Goal: Navigation & Orientation: Find specific page/section

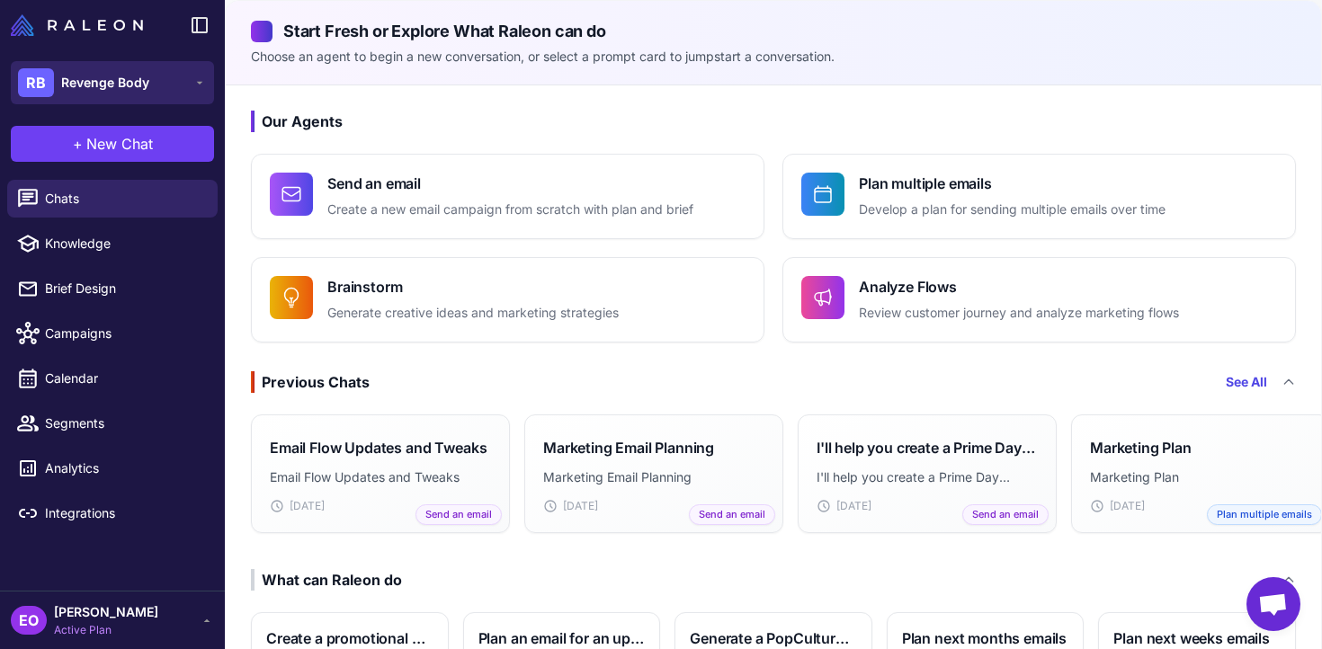
click at [198, 94] on button "RB Revenge Body" at bounding box center [112, 82] width 203 height 43
click at [197, 85] on icon at bounding box center [199, 83] width 14 height 14
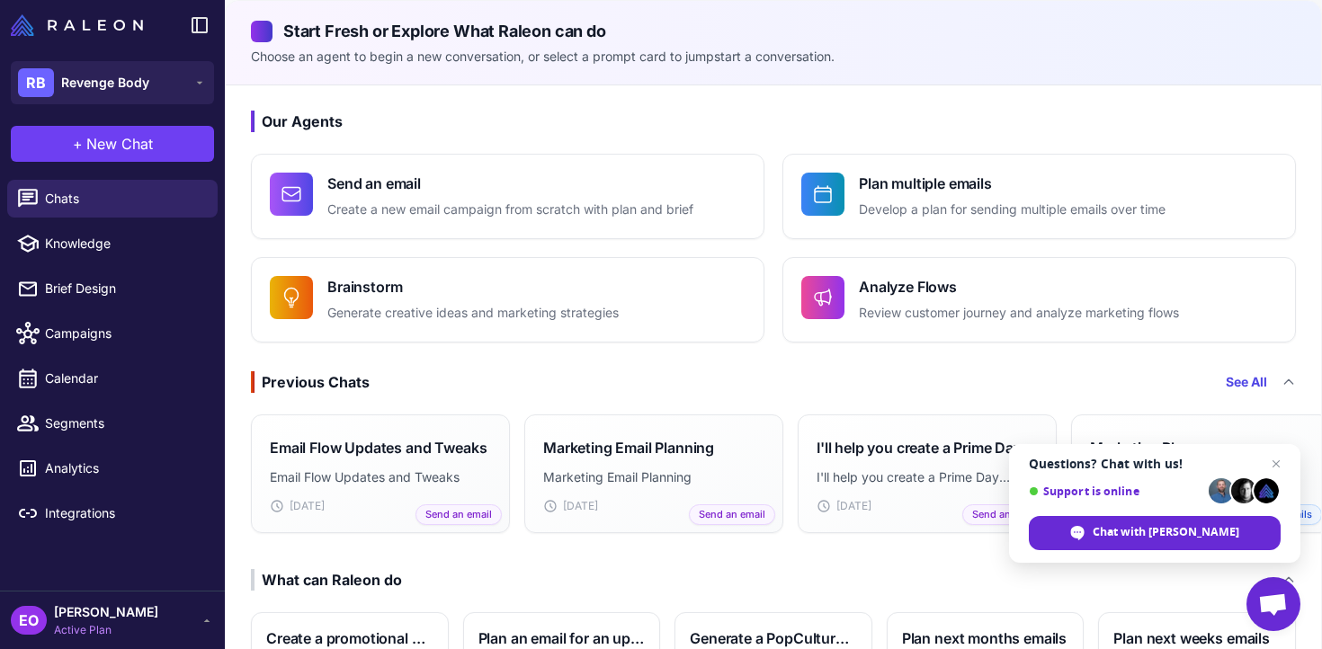
click at [122, 627] on span "Active Plan" at bounding box center [106, 630] width 104 height 16
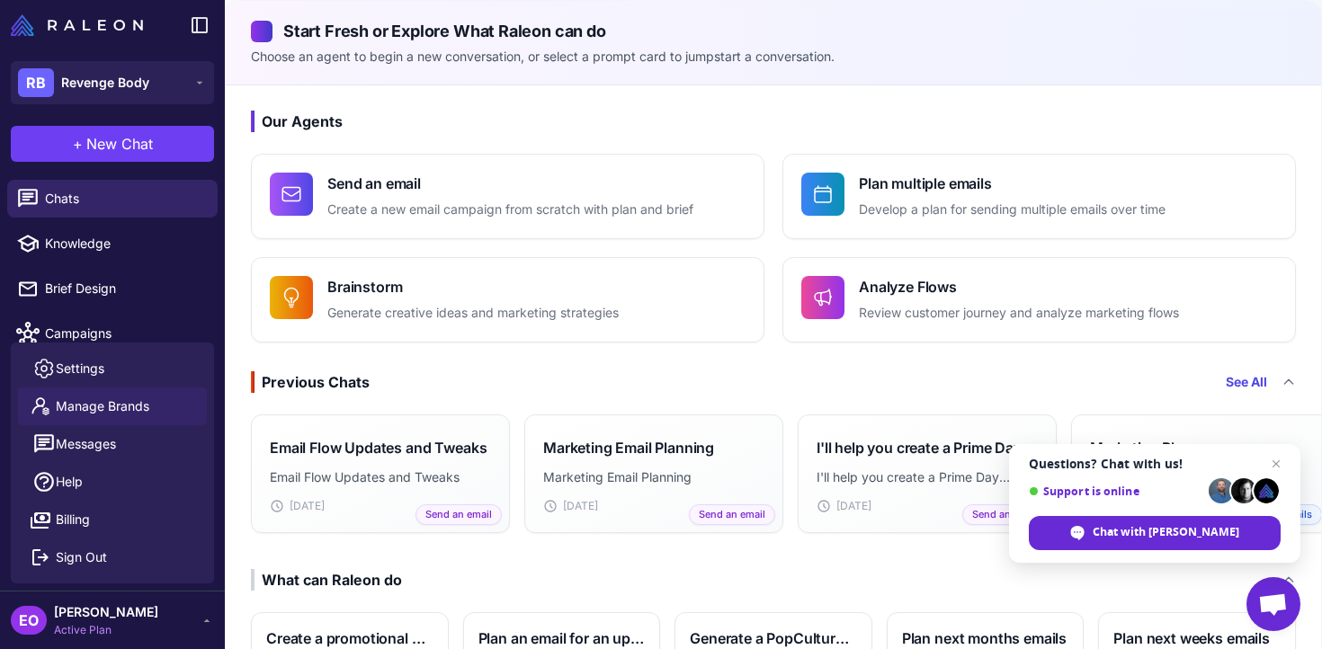
click at [147, 411] on span "Manage Brands" at bounding box center [102, 406] width 93 height 20
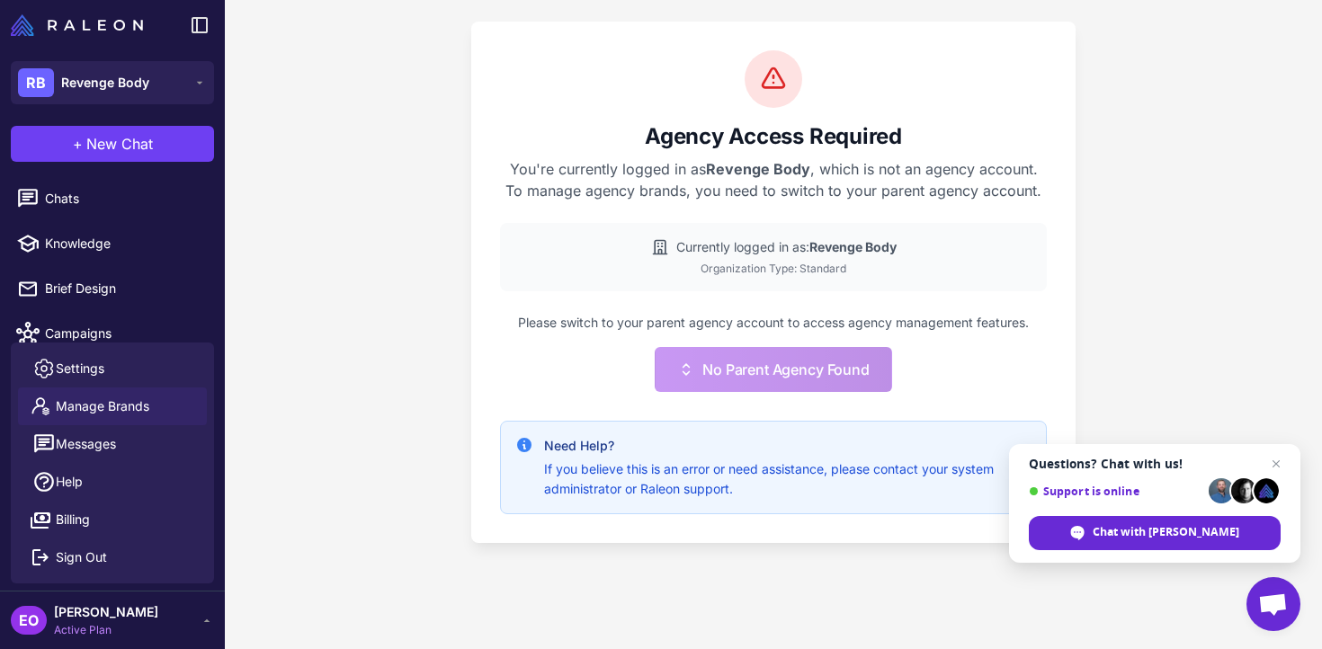
click at [134, 603] on span "[PERSON_NAME]" at bounding box center [106, 612] width 104 height 20
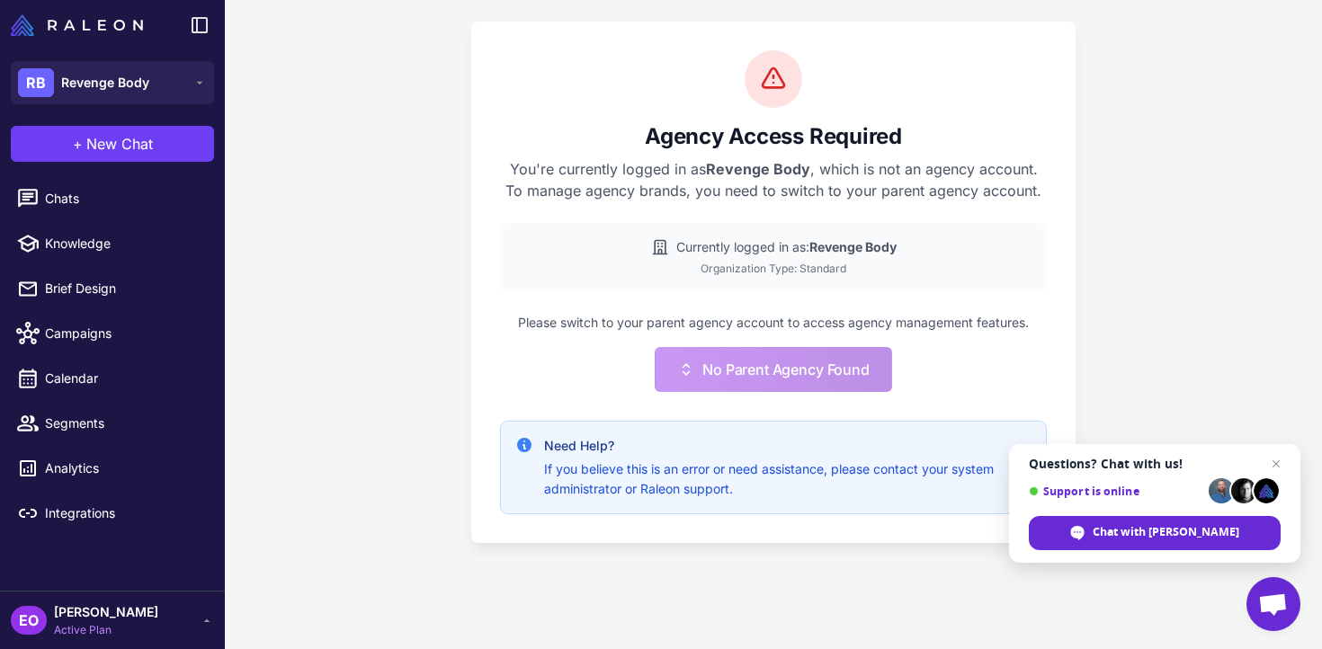
click at [133, 603] on span "[PERSON_NAME]" at bounding box center [106, 612] width 104 height 20
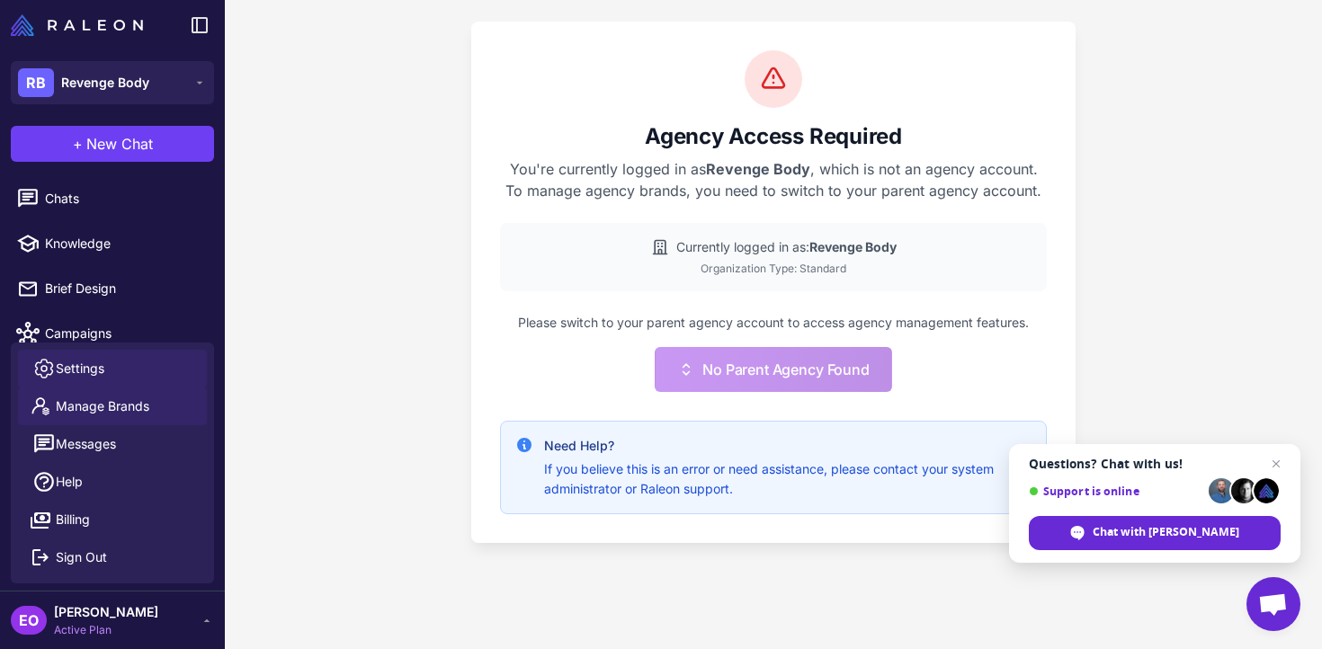
click at [116, 381] on link "Settings" at bounding box center [112, 369] width 189 height 38
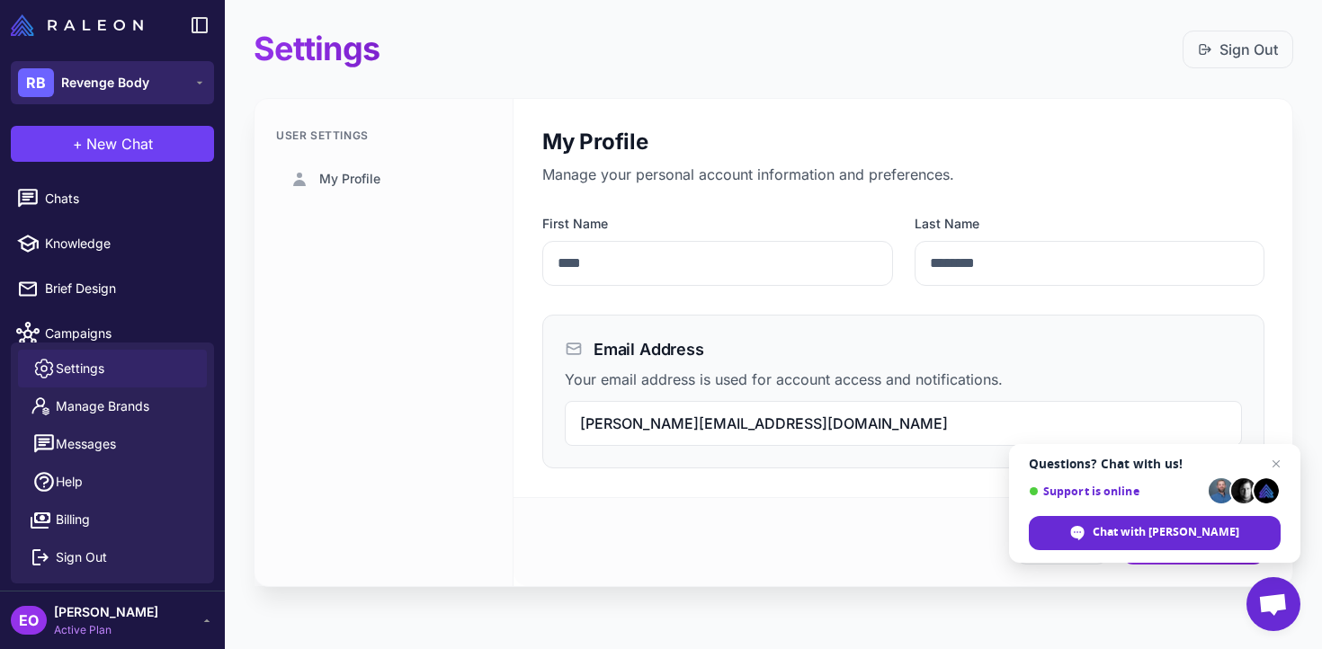
click at [154, 76] on button "RB Revenge Body" at bounding box center [112, 82] width 203 height 43
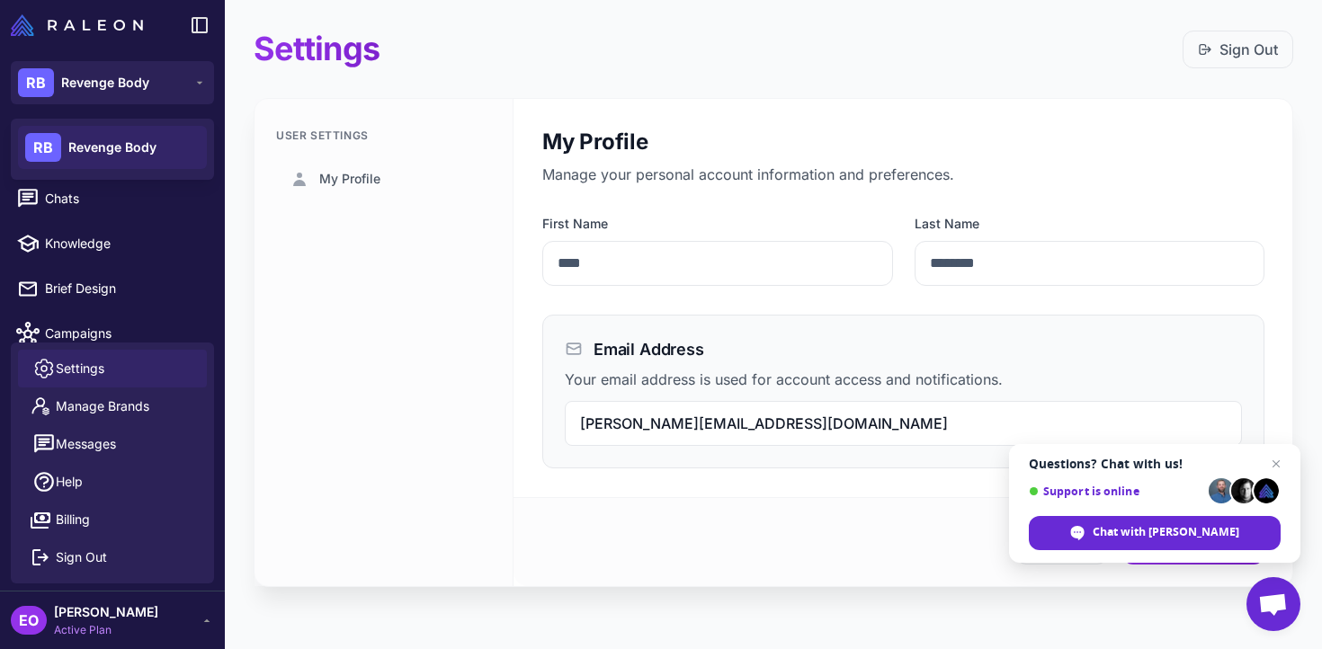
click at [162, 124] on div "RB Revenge Body" at bounding box center [112, 149] width 203 height 61
click at [154, 155] on span "Revenge Body" at bounding box center [112, 148] width 88 height 20
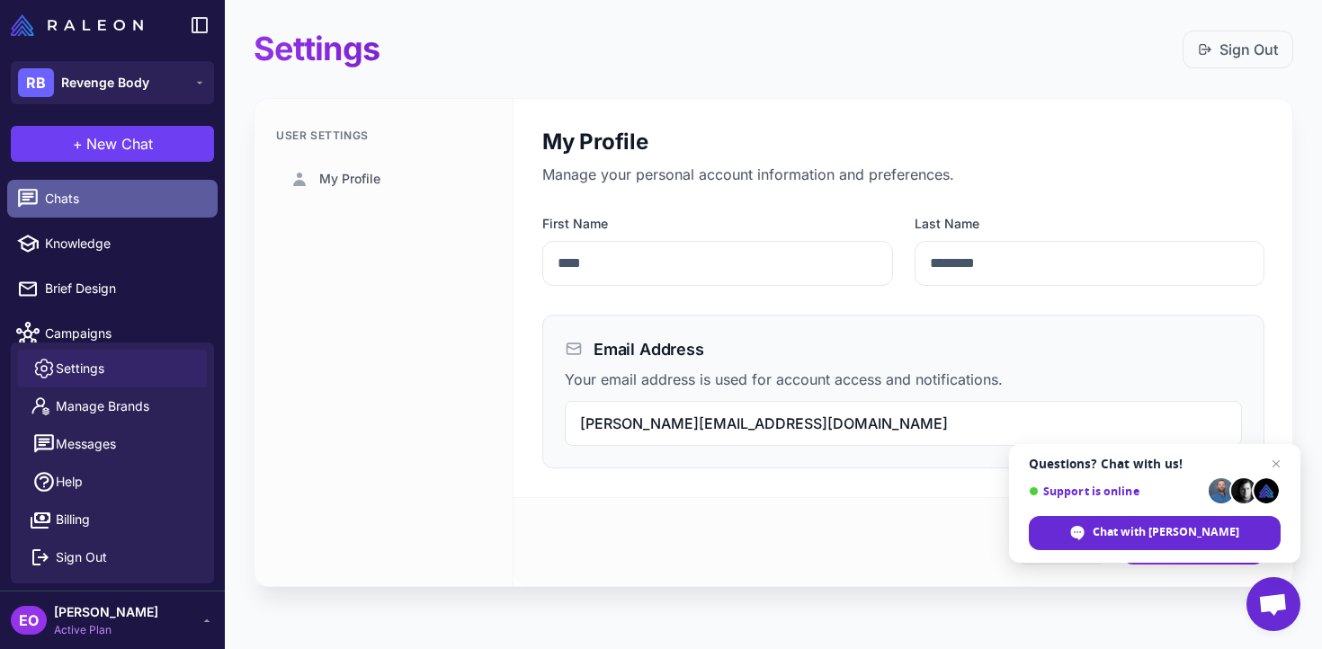
click at [204, 198] on link "Chats" at bounding box center [112, 199] width 210 height 38
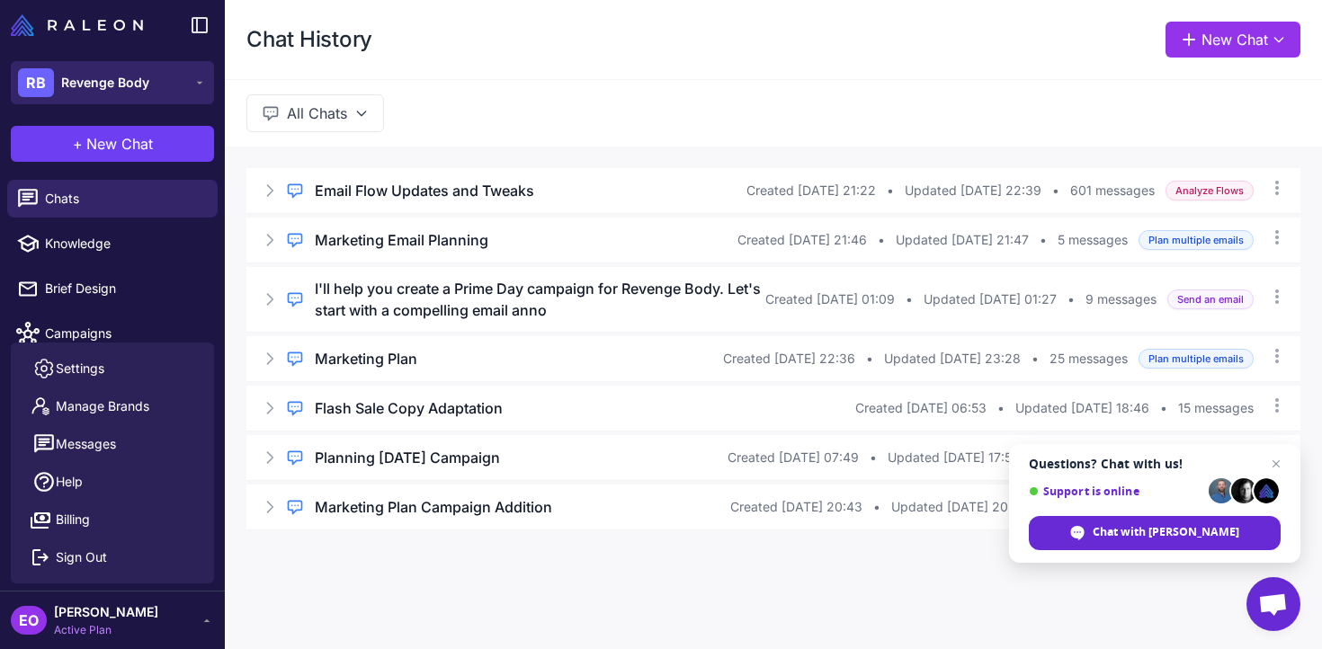
click at [179, 95] on button "RB Revenge Body" at bounding box center [112, 82] width 203 height 43
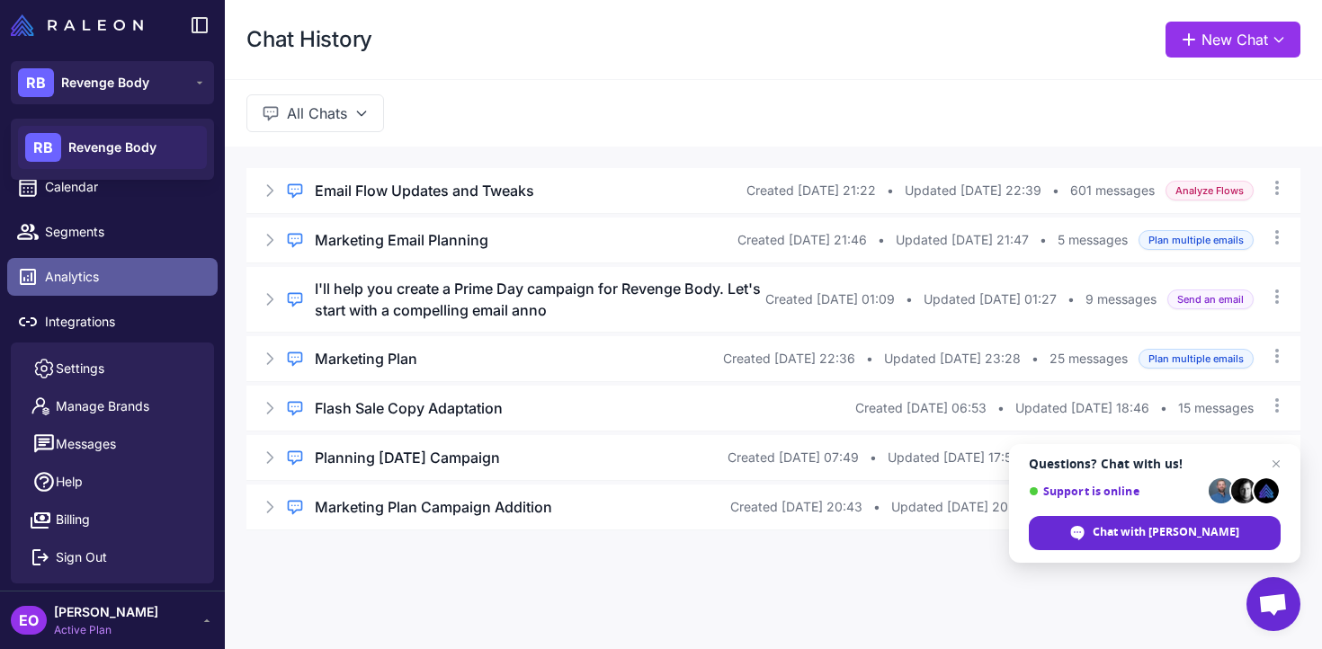
scroll to position [197, 0]
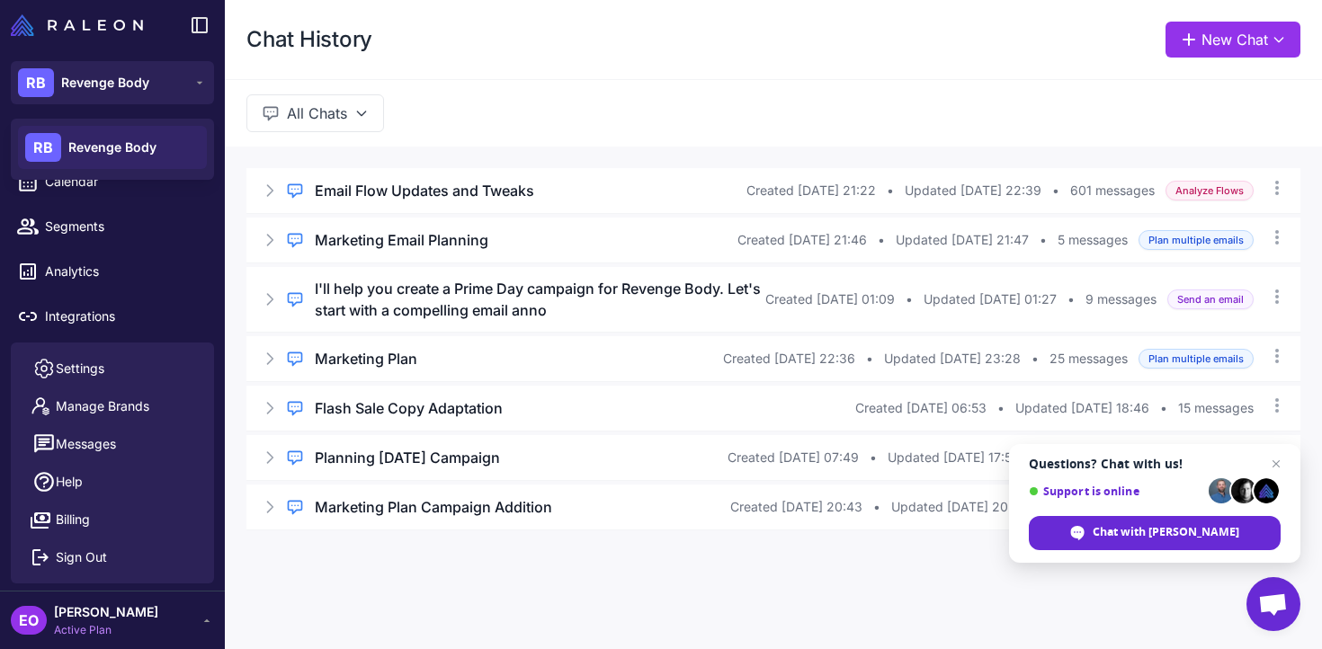
click at [174, 602] on div "EO [PERSON_NAME] Active Plan" at bounding box center [112, 620] width 203 height 36
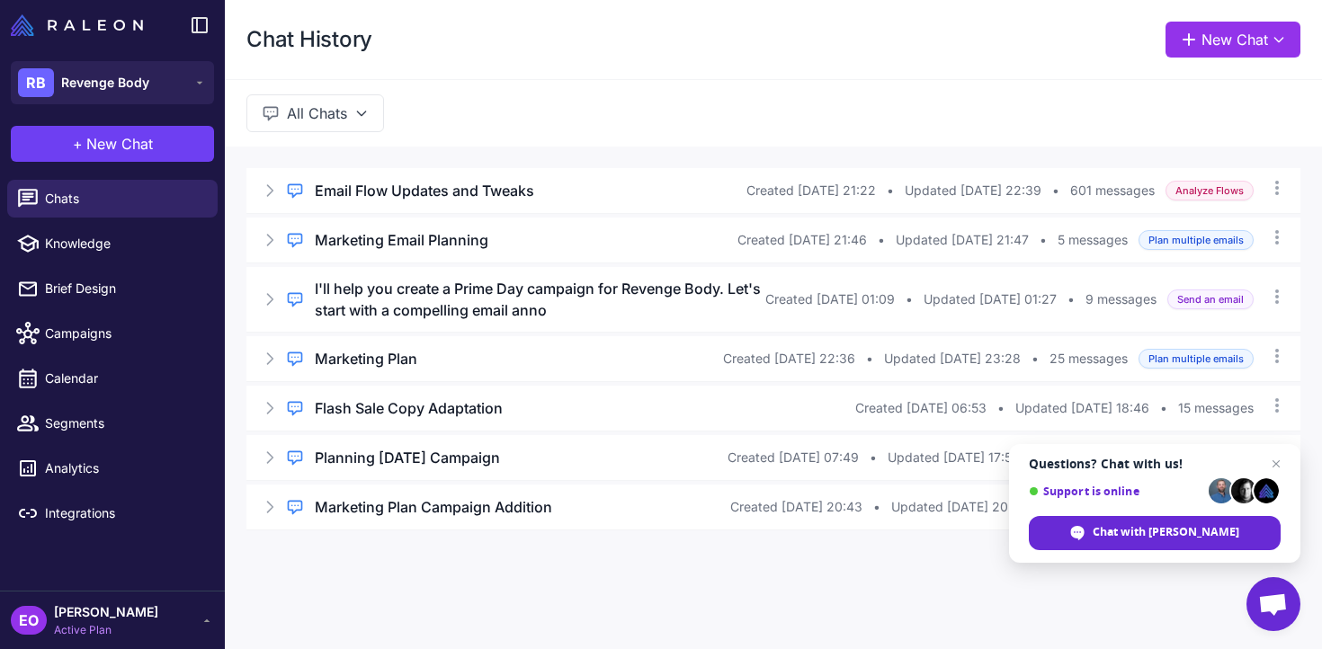
scroll to position [0, 0]
click at [173, 611] on div "EO [PERSON_NAME] Active Plan" at bounding box center [112, 620] width 203 height 36
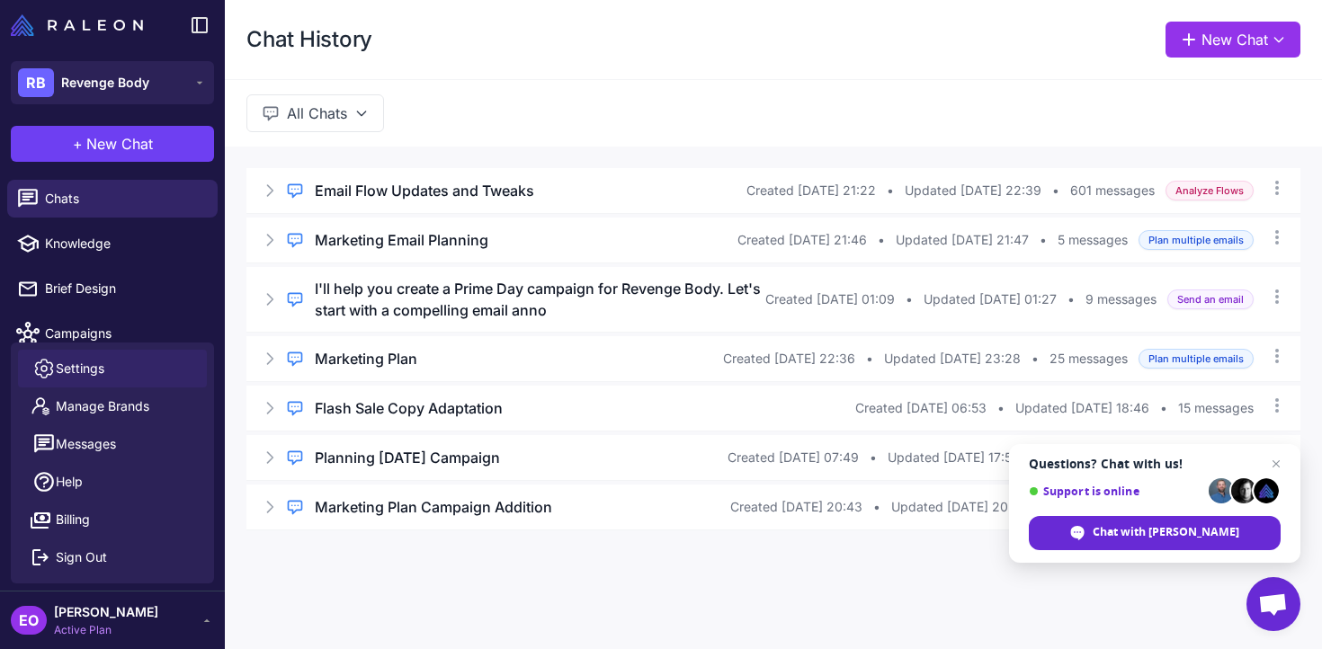
click at [146, 373] on link "Settings" at bounding box center [112, 369] width 189 height 38
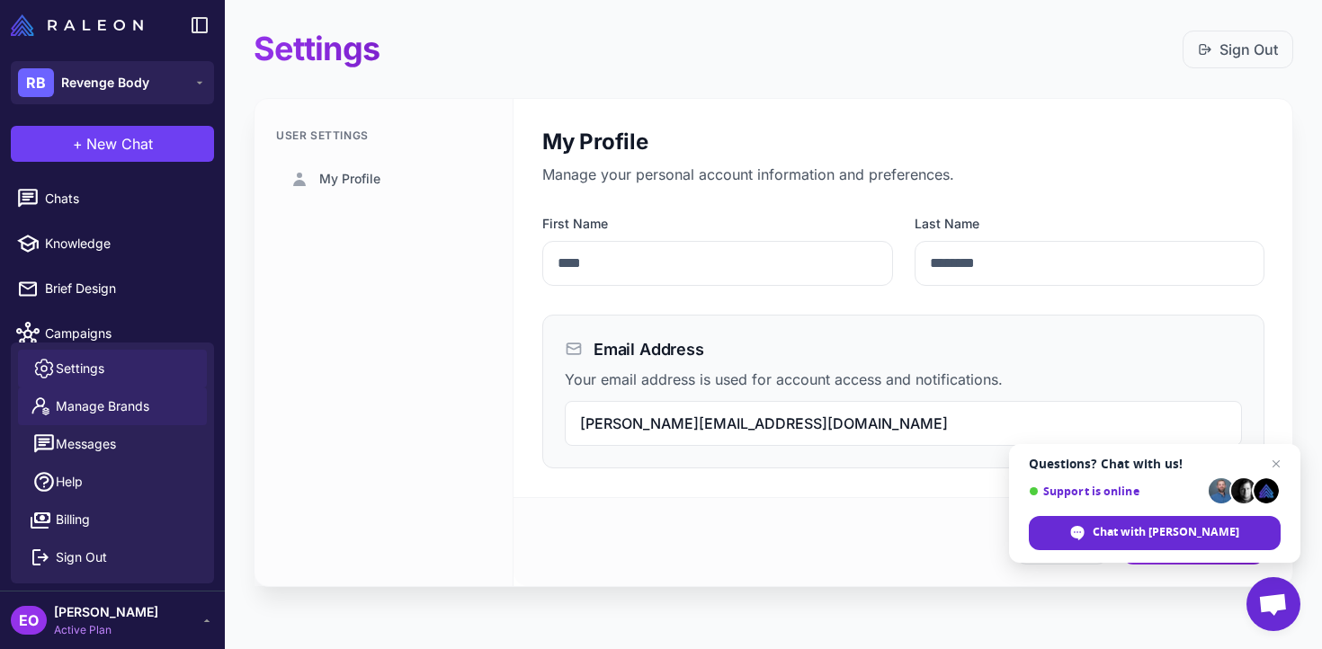
click at [144, 405] on span "Manage Brands" at bounding box center [102, 406] width 93 height 20
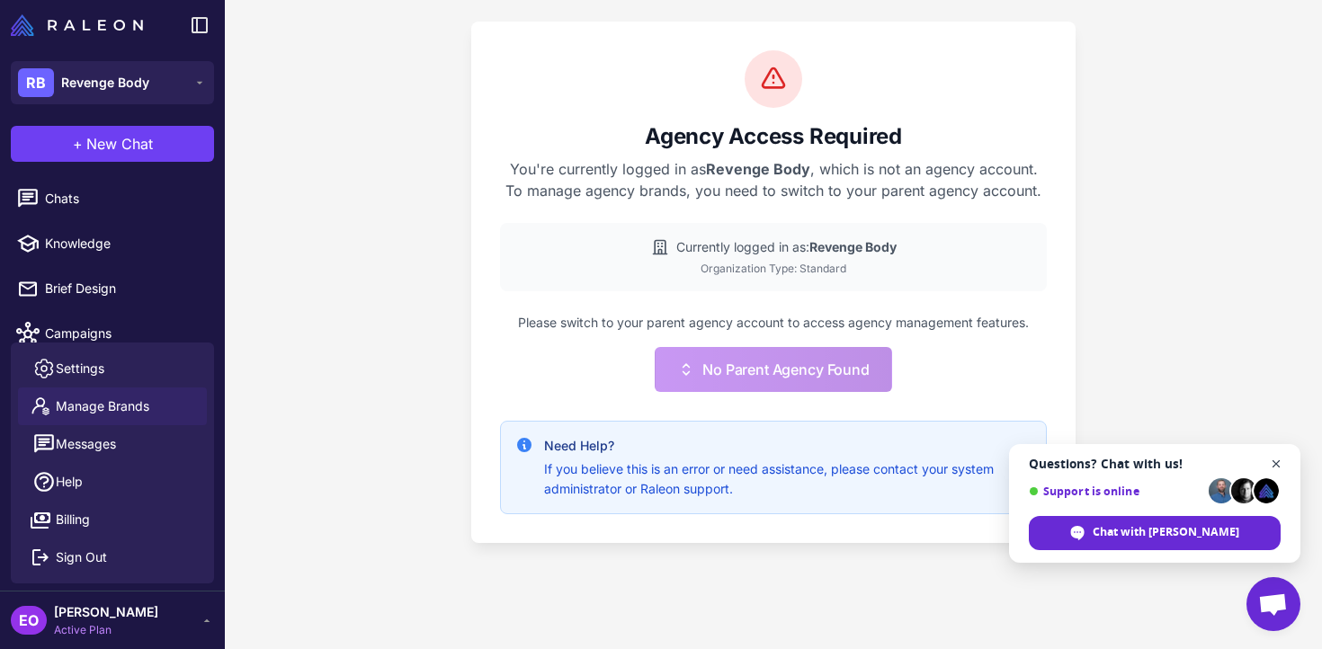
click at [1281, 458] on span "Close chat" at bounding box center [1276, 464] width 22 height 22
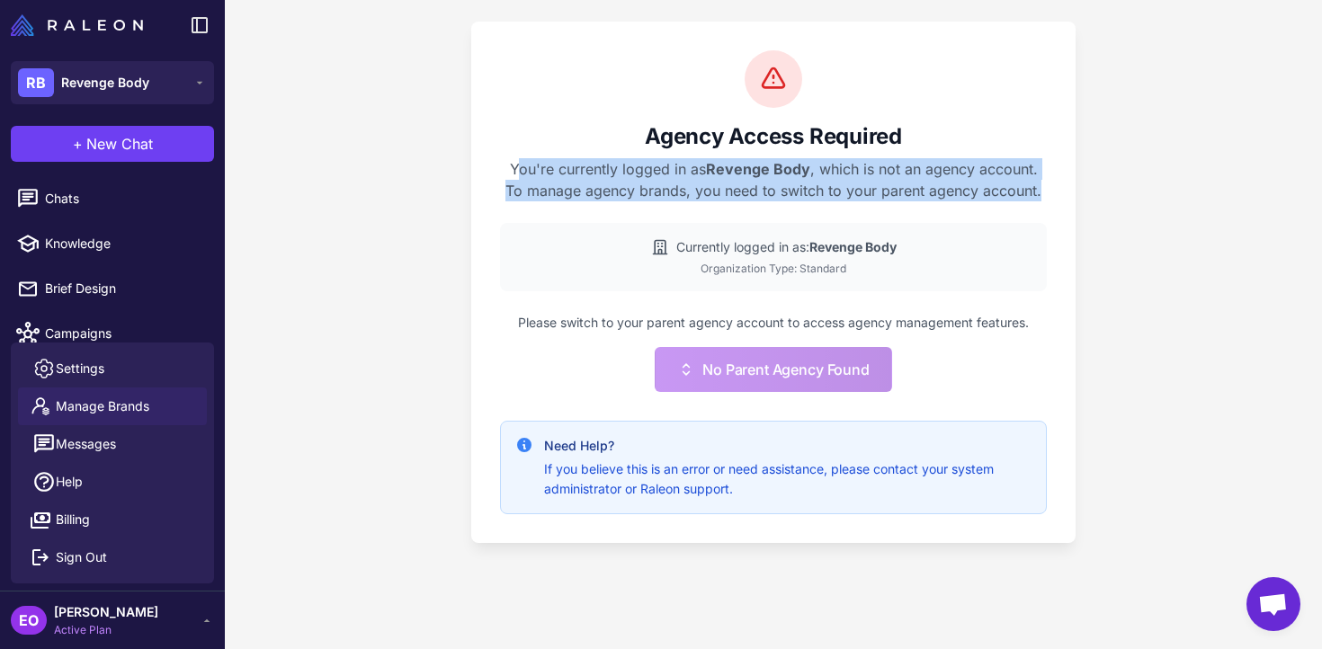
drag, startPoint x: 1048, startPoint y: 194, endPoint x: 510, endPoint y: 170, distance: 539.0
click at [510, 170] on div "Agency Access Required You're currently logged in as Revenge Body , which is no…" at bounding box center [773, 282] width 604 height 521
